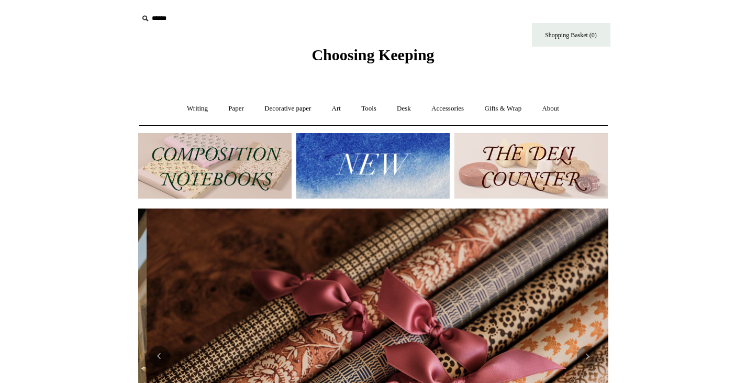
scroll to position [0, 940]
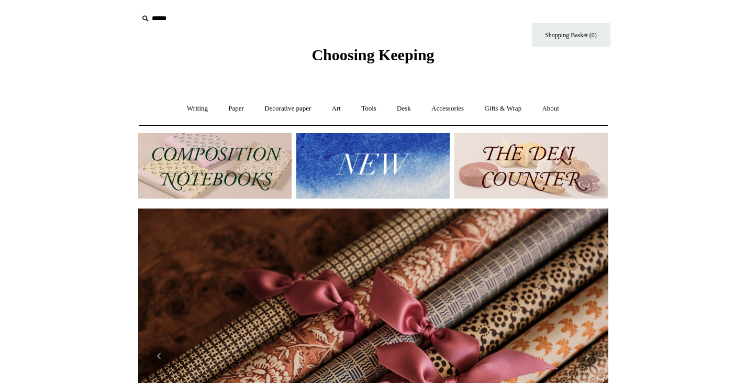
click at [254, 173] on img at bounding box center [214, 165] width 153 height 65
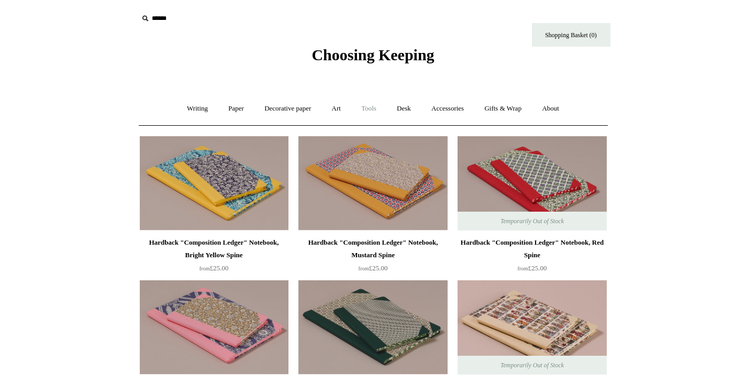
click at [371, 106] on link "Tools +" at bounding box center [369, 109] width 34 height 28
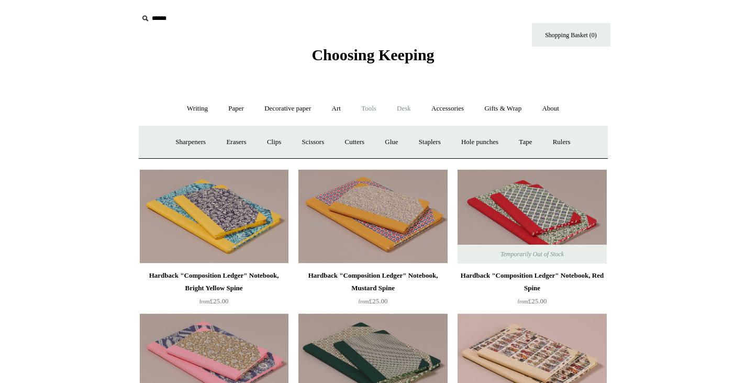
click at [408, 109] on link "Desk +" at bounding box center [403, 109] width 33 height 28
click at [243, 141] on link "Pen pots" at bounding box center [232, 142] width 42 height 28
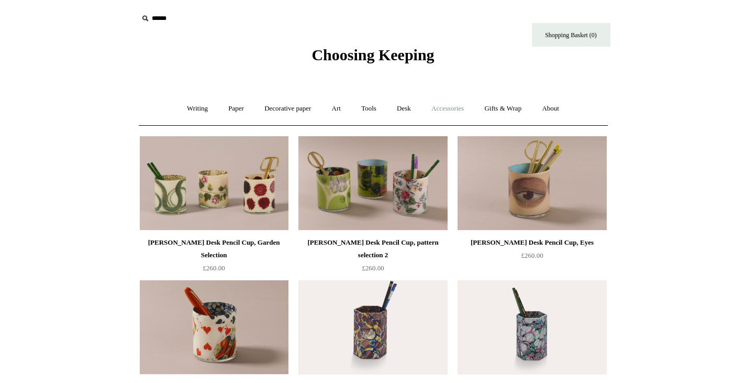
click at [459, 108] on link "Accessories +" at bounding box center [447, 109] width 51 height 28
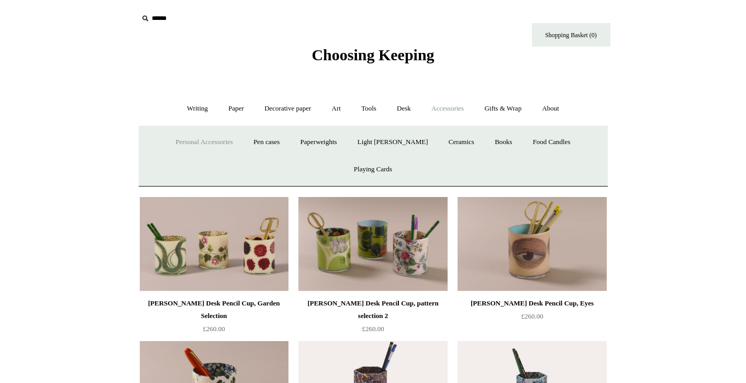
click at [206, 138] on link "Personal Accessories +" at bounding box center [204, 142] width 76 height 28
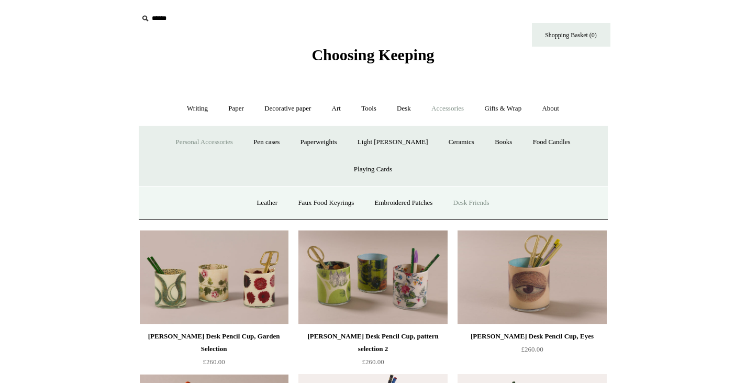
click at [471, 189] on link "Desk Friends" at bounding box center [471, 203] width 55 height 28
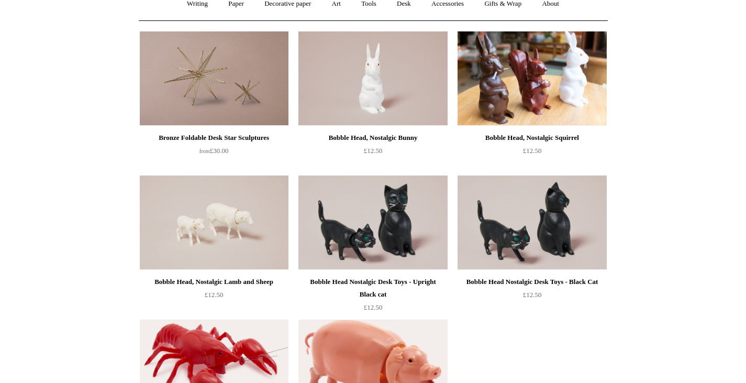
scroll to position [52, 0]
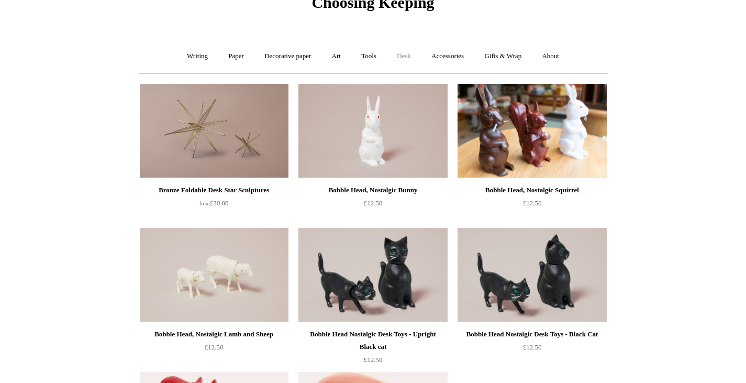
click at [409, 54] on link "Desk +" at bounding box center [403, 56] width 33 height 28
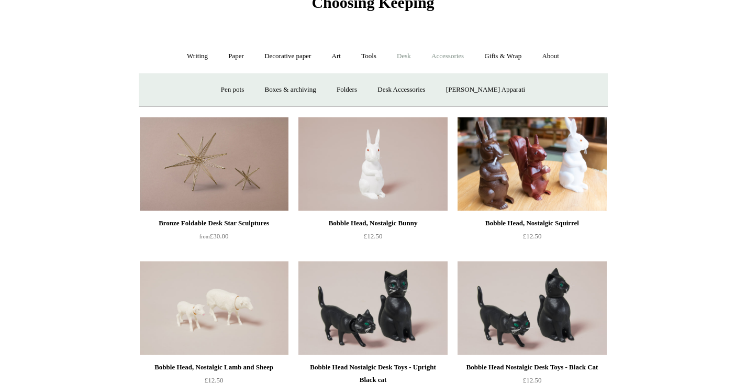
click at [462, 58] on link "Accessories +" at bounding box center [447, 56] width 51 height 28
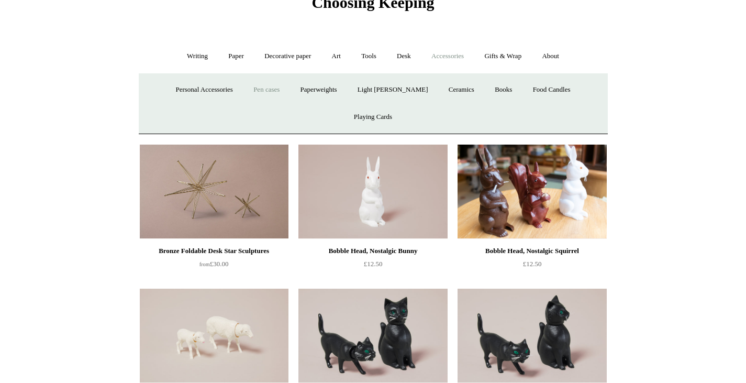
click at [257, 89] on link "Pen cases" at bounding box center [266, 90] width 45 height 28
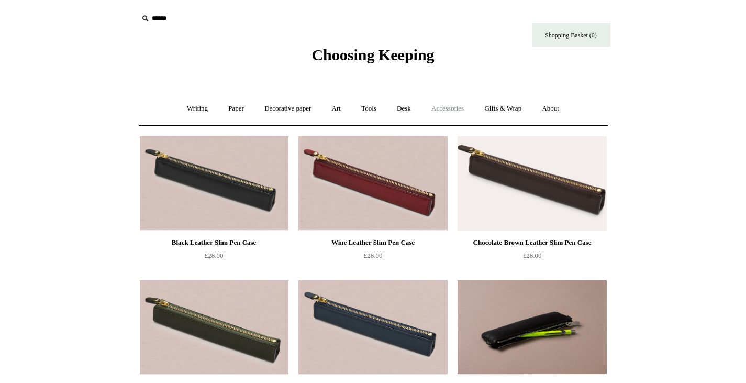
click at [442, 105] on link "Accessories +" at bounding box center [447, 109] width 51 height 28
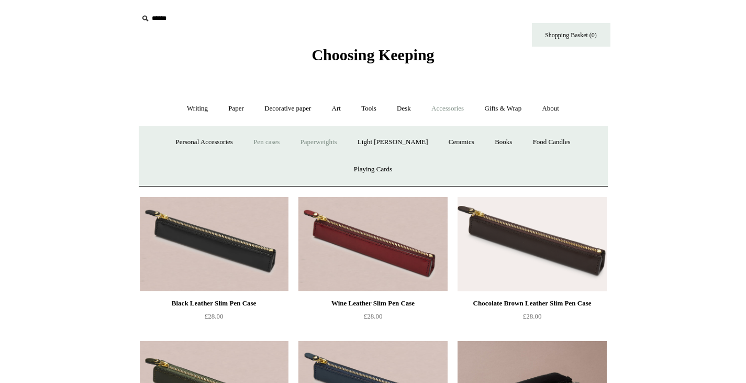
click at [323, 139] on link "Paperweights +" at bounding box center [318, 142] width 55 height 28
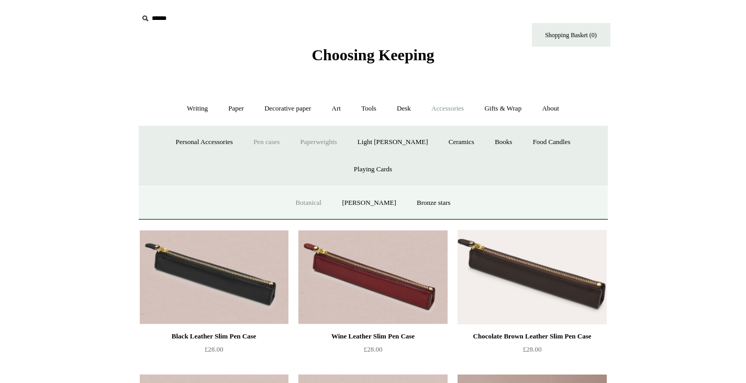
click at [314, 189] on link "Botanical" at bounding box center [308, 203] width 45 height 28
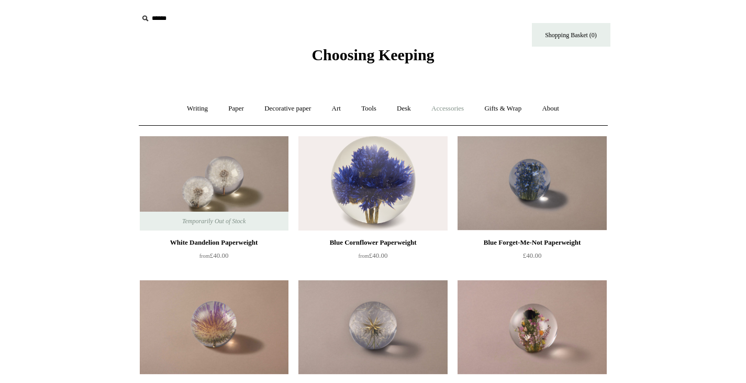
click at [463, 105] on link "Accessories +" at bounding box center [447, 109] width 51 height 28
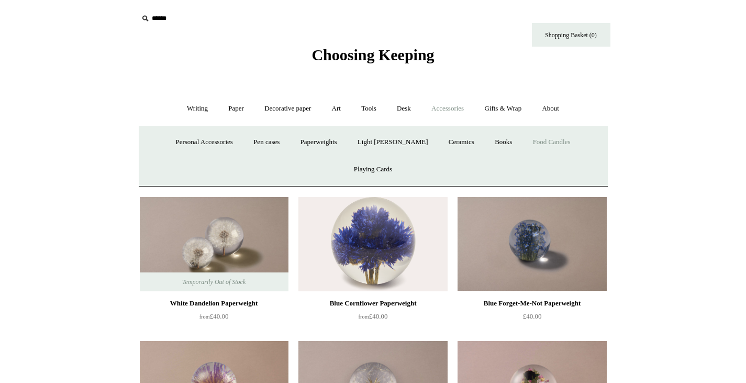
click at [523, 140] on link "Food Candles" at bounding box center [551, 142] width 57 height 28
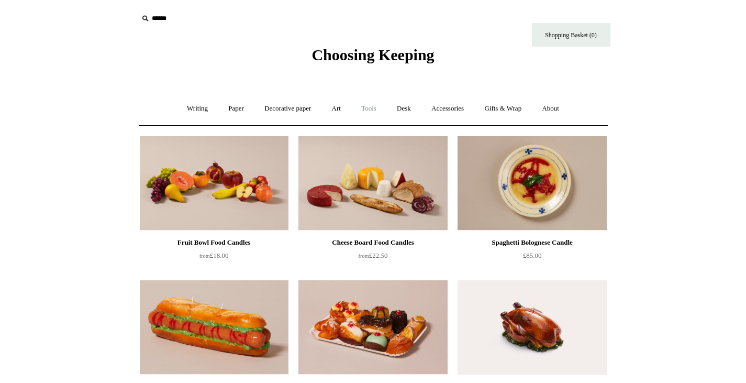
click at [367, 108] on link "Tools +" at bounding box center [369, 109] width 34 height 28
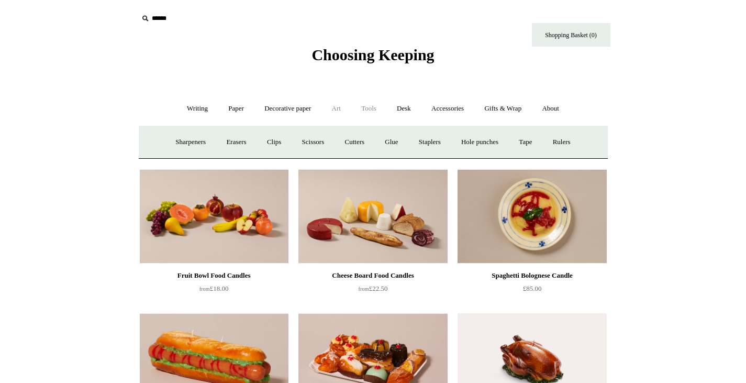
click at [344, 106] on link "Art +" at bounding box center [336, 109] width 28 height 28
click at [560, 139] on link "Nibs & ink" at bounding box center [535, 142] width 49 height 28
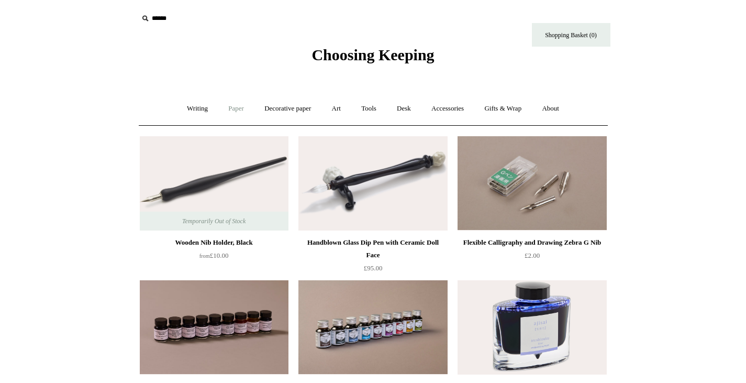
click at [229, 105] on link "Paper +" at bounding box center [236, 109] width 35 height 28
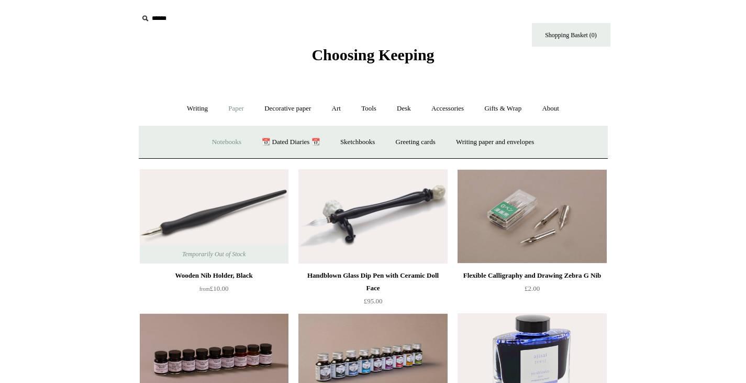
click at [214, 141] on link "Notebooks +" at bounding box center [227, 142] width 48 height 28
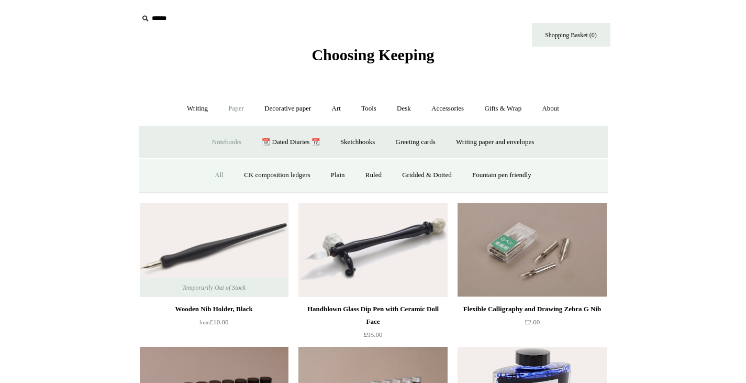
click at [213, 174] on link "All" at bounding box center [219, 175] width 28 height 28
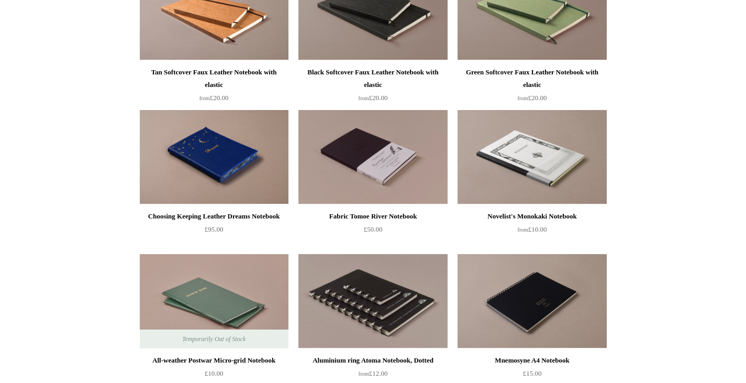
scroll to position [2774, 0]
